Goal: Contribute content

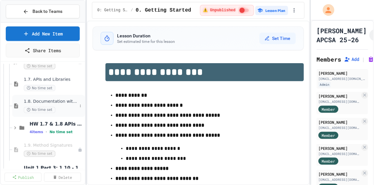
scroll to position [213, 0]
click at [44, 80] on span "1.7. APIs and Libraries" at bounding box center [50, 79] width 53 height 5
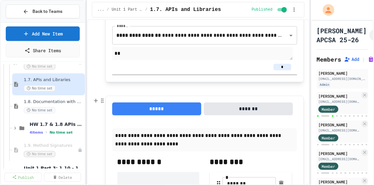
scroll to position [545, 0]
click at [239, 109] on button "*******" at bounding box center [248, 108] width 89 height 13
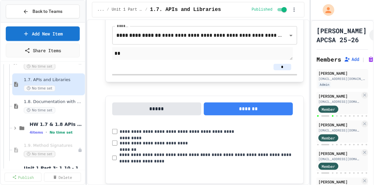
click at [170, 114] on button "*****" at bounding box center [156, 108] width 89 height 13
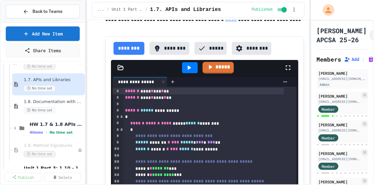
scroll to position [1740, 0]
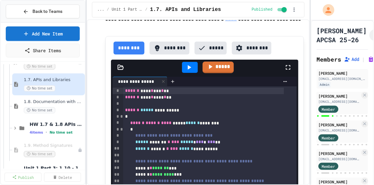
click at [185, 71] on icon at bounding box center [189, 67] width 8 height 8
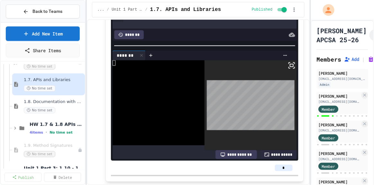
scroll to position [1887, 0]
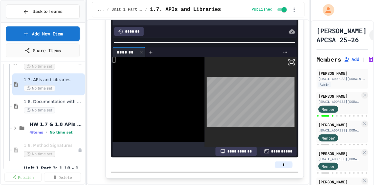
type textarea "*"
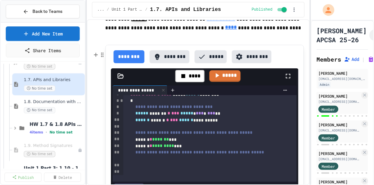
scroll to position [40, 0]
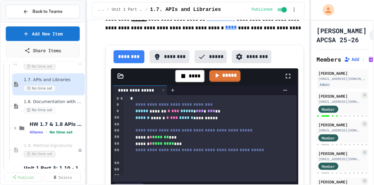
type textarea "*"
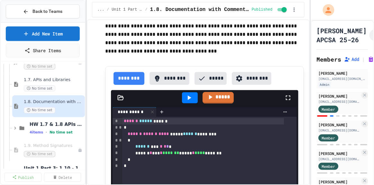
scroll to position [1530, 0]
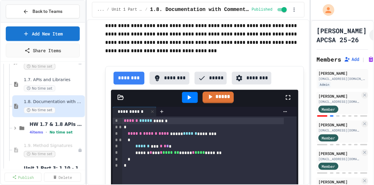
click at [285, 101] on icon at bounding box center [289, 97] width 8 height 8
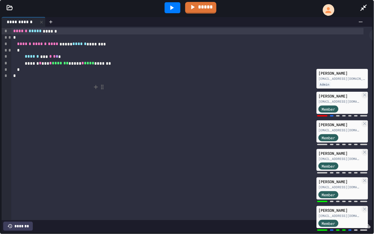
click at [172, 7] on icon at bounding box center [173, 7] width 4 height 5
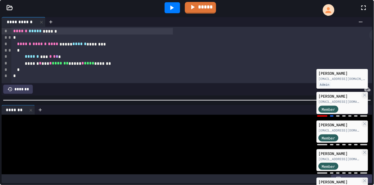
scroll to position [1565, 0]
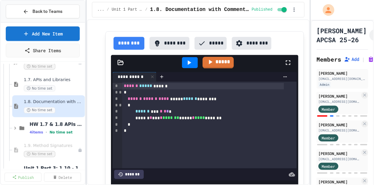
click at [187, 66] on icon at bounding box center [189, 63] width 8 height 8
click at [285, 66] on icon at bounding box center [289, 63] width 8 height 8
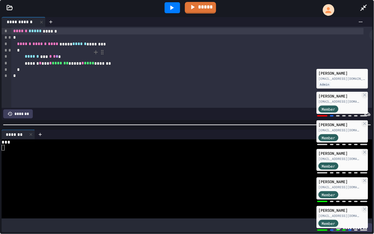
click at [58, 56] on span "*" at bounding box center [57, 56] width 3 height 5
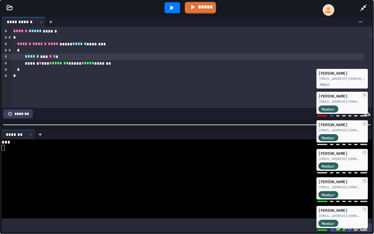
click at [173, 6] on icon at bounding box center [172, 8] width 8 height 8
click at [371, 2] on div at bounding box center [367, 7] width 14 height 17
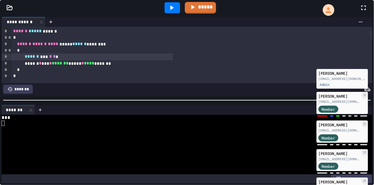
scroll to position [3124, 0]
